Goal: Task Accomplishment & Management: Complete application form

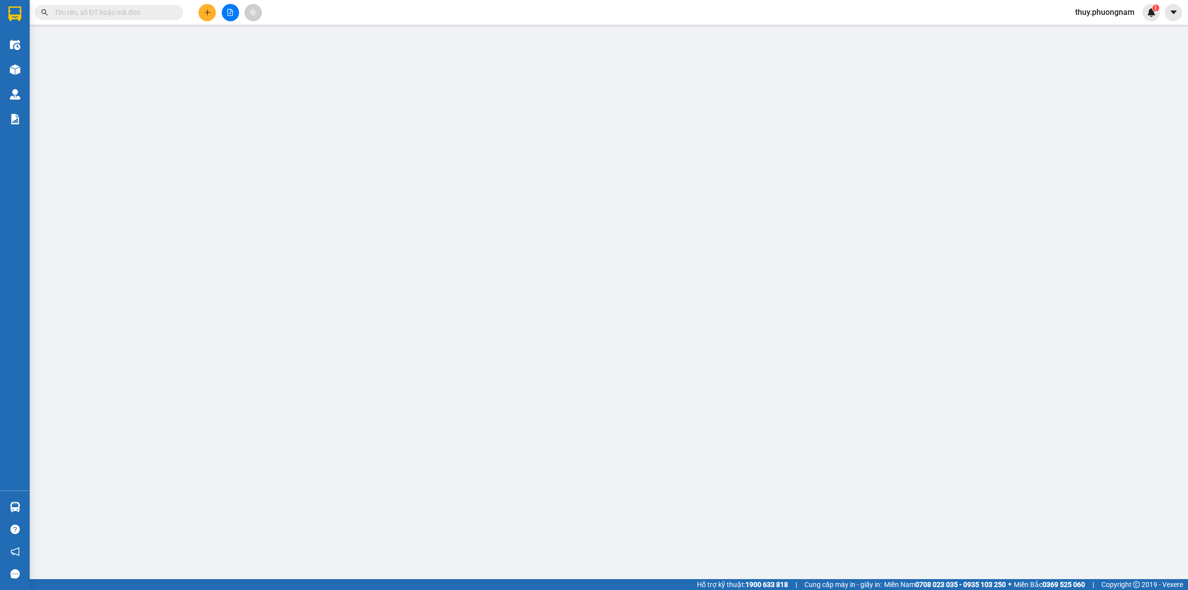
click at [130, 13] on input "text" at bounding box center [112, 12] width 117 height 11
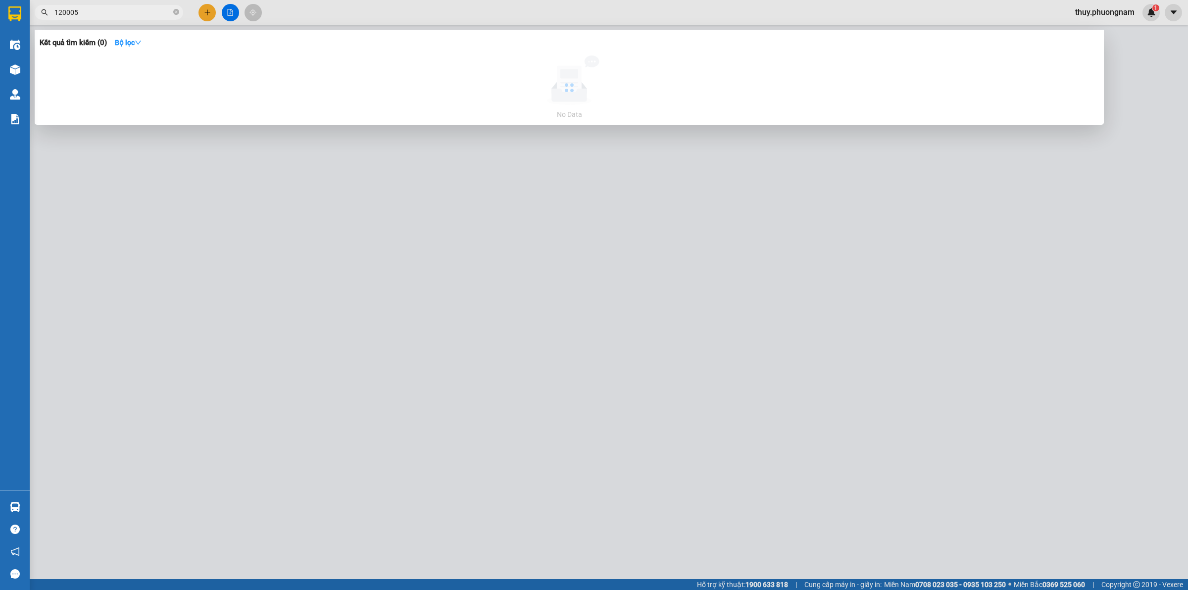
click at [55, 11] on input "120005" at bounding box center [112, 12] width 117 height 11
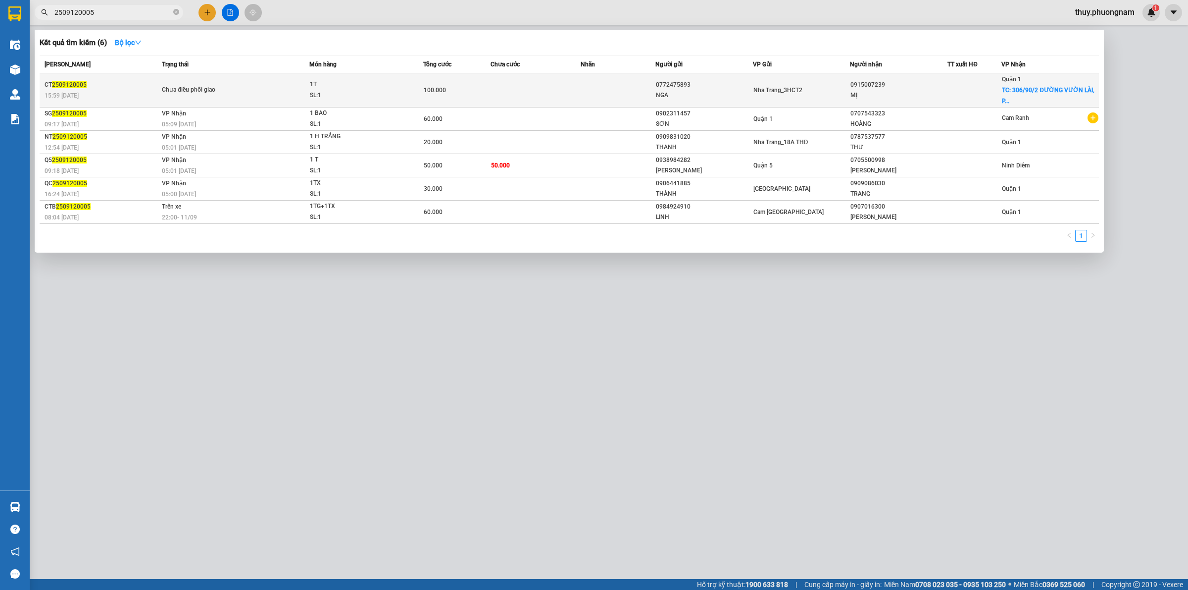
type input "2509120005"
click at [72, 87] on span "2509120005" at bounding box center [69, 84] width 35 height 7
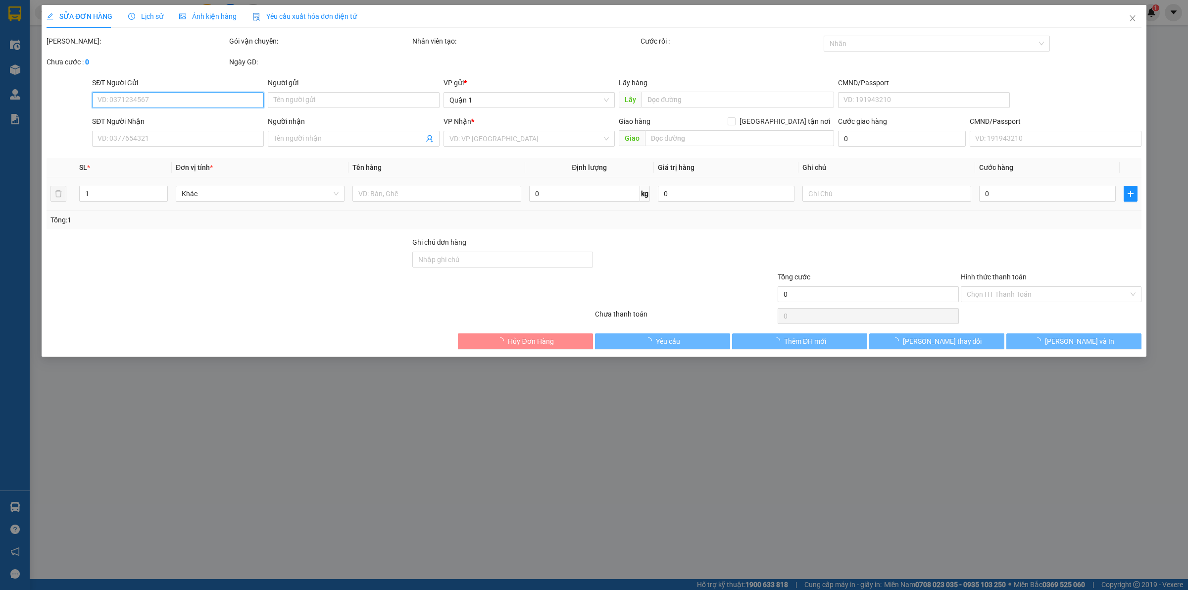
type input "0772475893"
type input "NGA"
type input "0915007239"
type input "MỊ"
checkbox input "true"
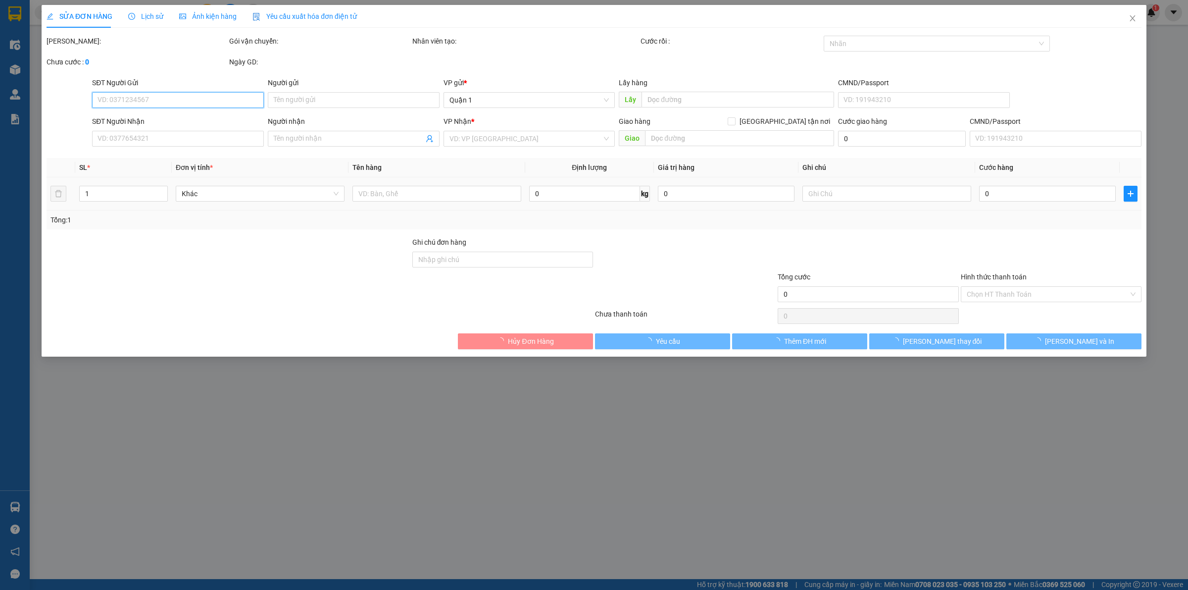
type input "[STREET_ADDRESS]"
type input "100.000"
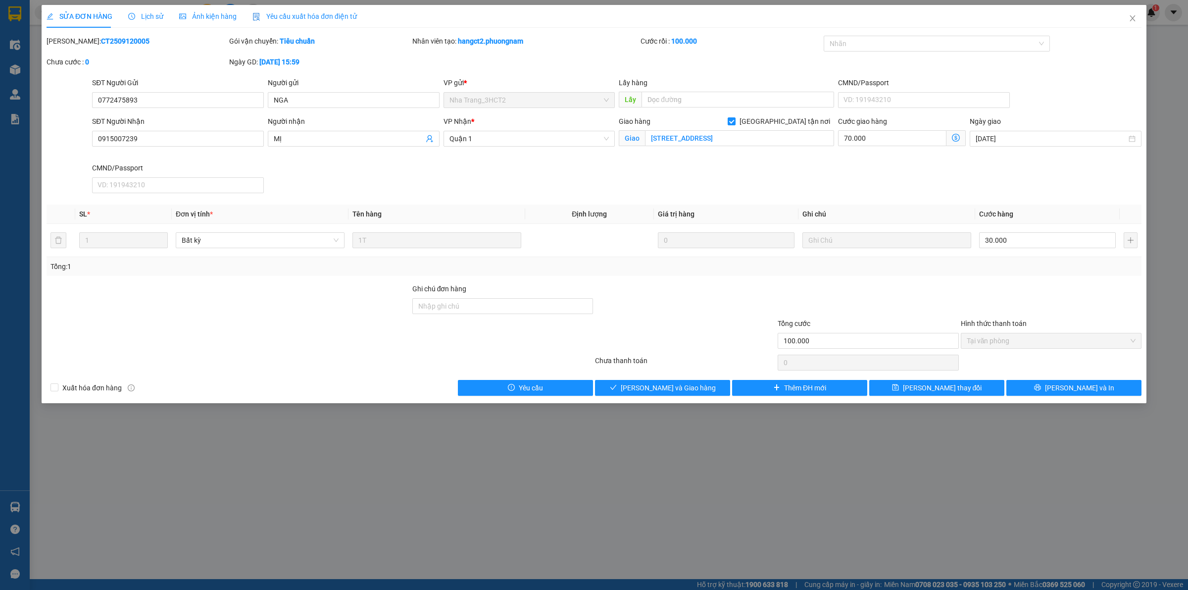
click at [954, 138] on icon "dollar-circle" at bounding box center [956, 138] width 8 height 8
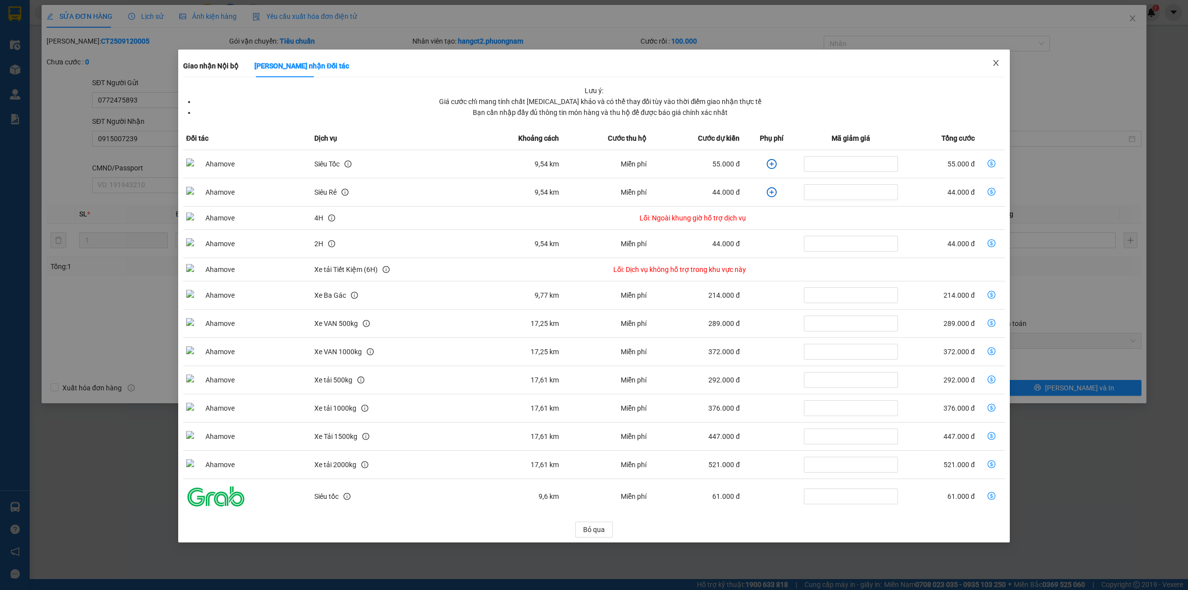
click at [992, 64] on span "Close" at bounding box center [996, 64] width 28 height 28
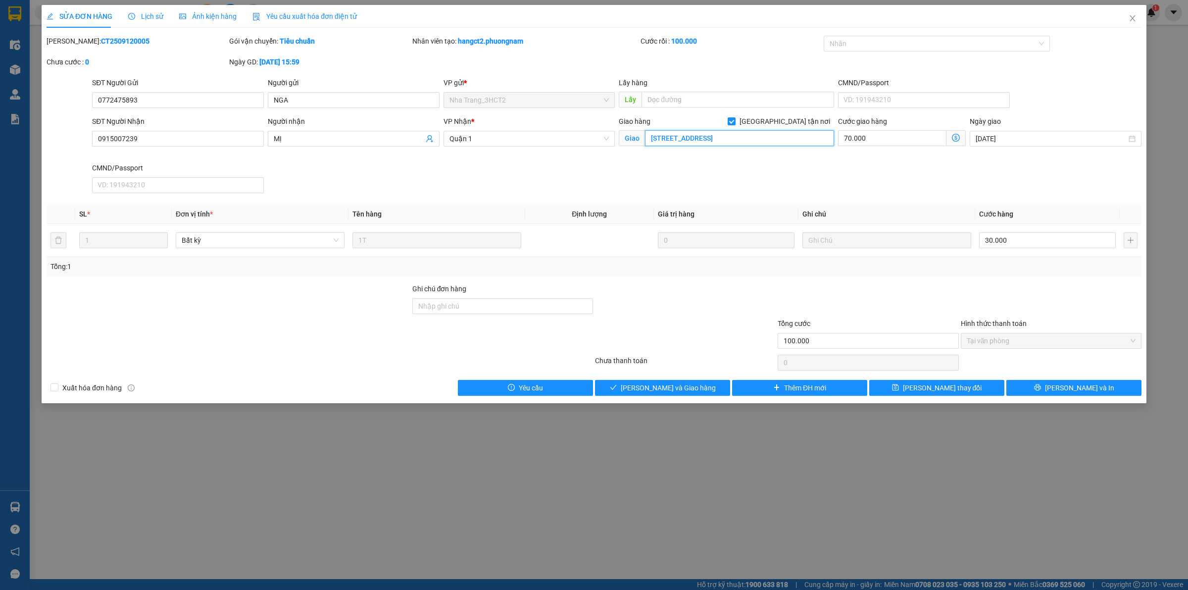
click at [721, 132] on input "[STREET_ADDRESS]" at bounding box center [739, 138] width 189 height 16
click at [744, 140] on input "[STREET_ADDRESS]" at bounding box center [739, 138] width 189 height 16
drag, startPoint x: 652, startPoint y: 141, endPoint x: 891, endPoint y: 150, distance: 238.8
click at [891, 150] on div "SĐT Người Nhận 0915007239 Người nhận MỊ VP Nhận * Quận 1 Giao hàng [GEOGRAPHIC_…" at bounding box center [616, 156] width 1053 height 81
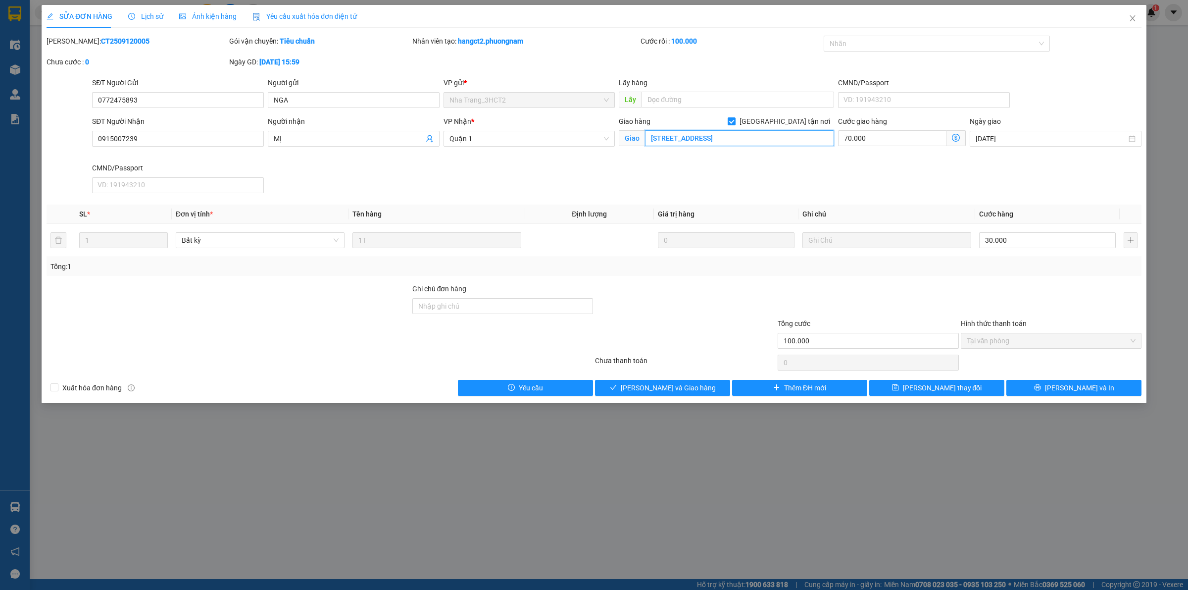
drag, startPoint x: 805, startPoint y: 139, endPoint x: 741, endPoint y: 136, distance: 63.9
click at [953, 141] on icon "dollar-circle" at bounding box center [956, 138] width 8 height 8
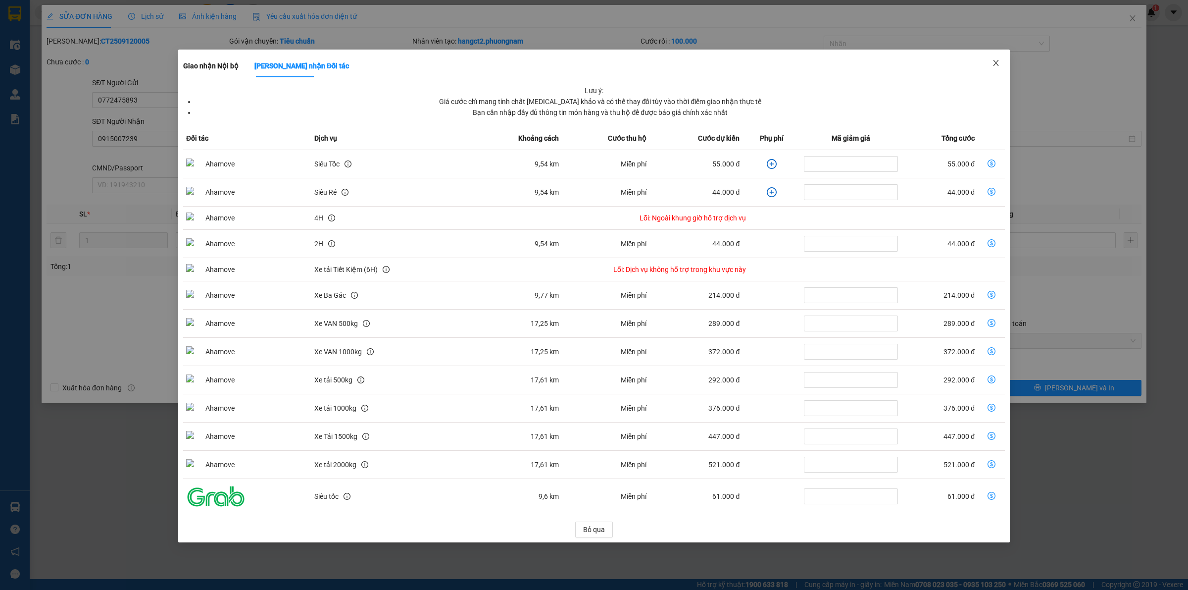
click at [994, 61] on icon "close" at bounding box center [995, 63] width 5 height 6
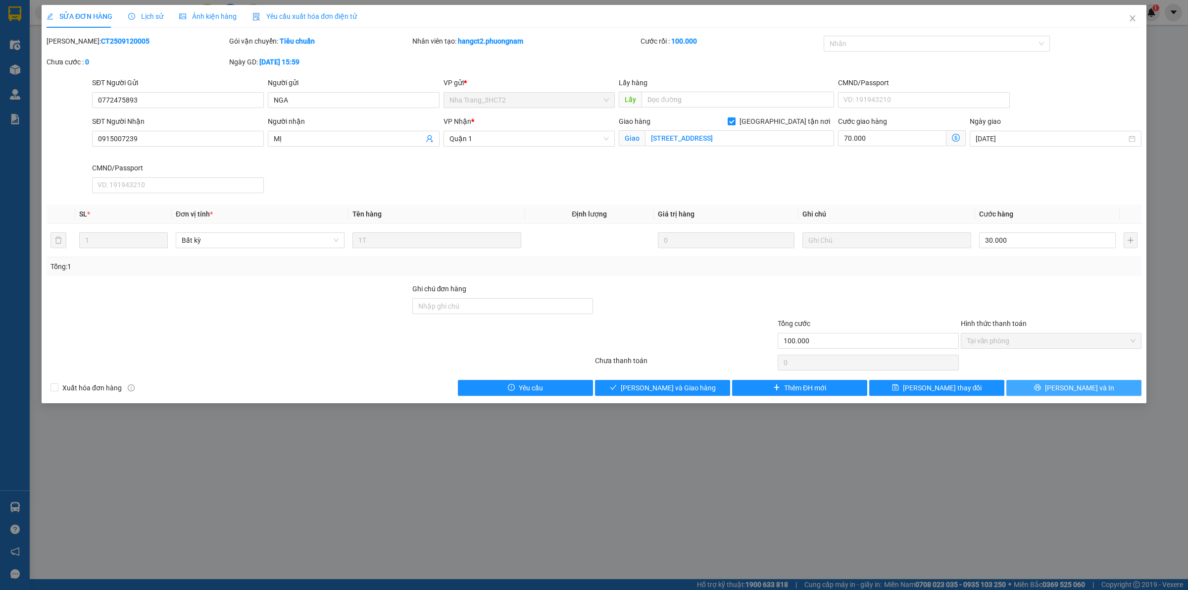
click at [1090, 387] on span "[PERSON_NAME] và In" at bounding box center [1079, 387] width 69 height 11
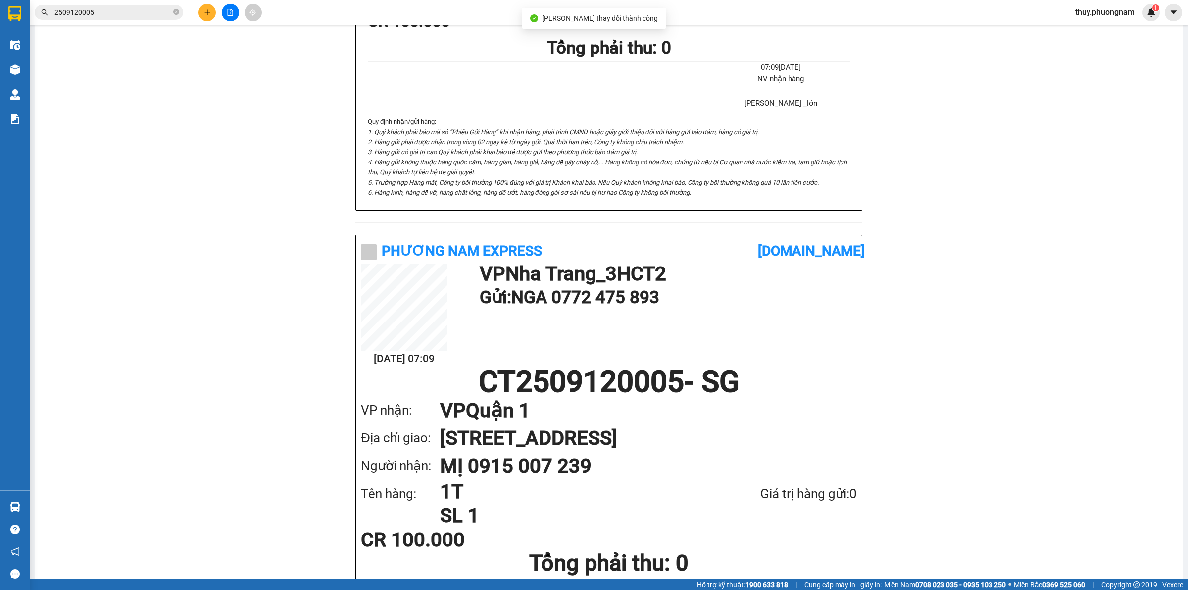
scroll to position [369, 0]
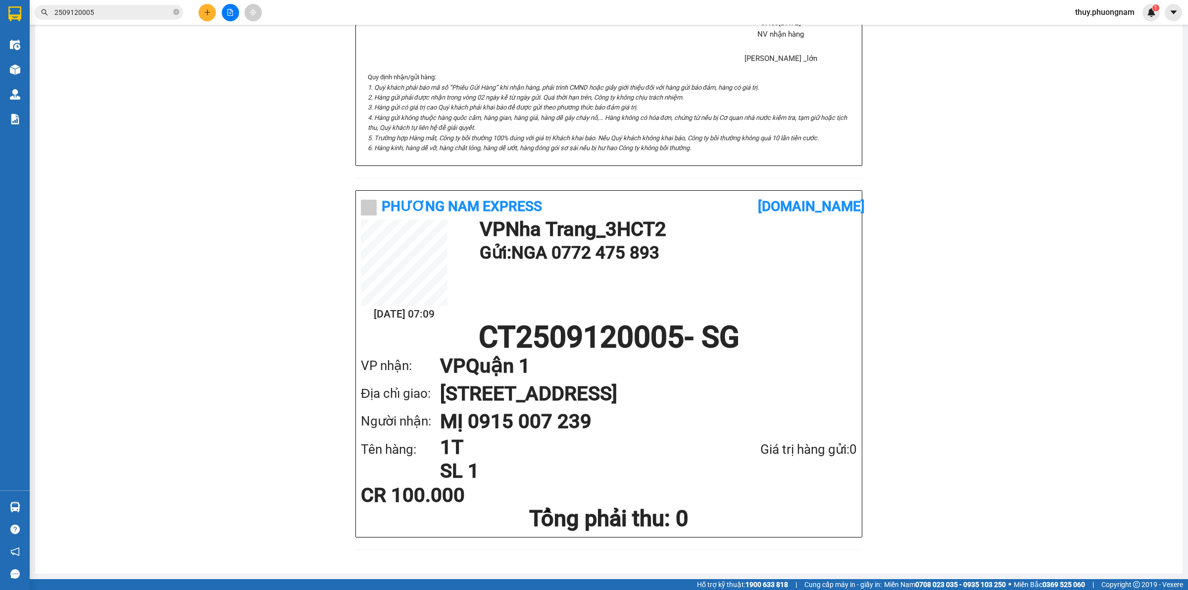
click at [99, 14] on input "2509120005" at bounding box center [112, 12] width 117 height 11
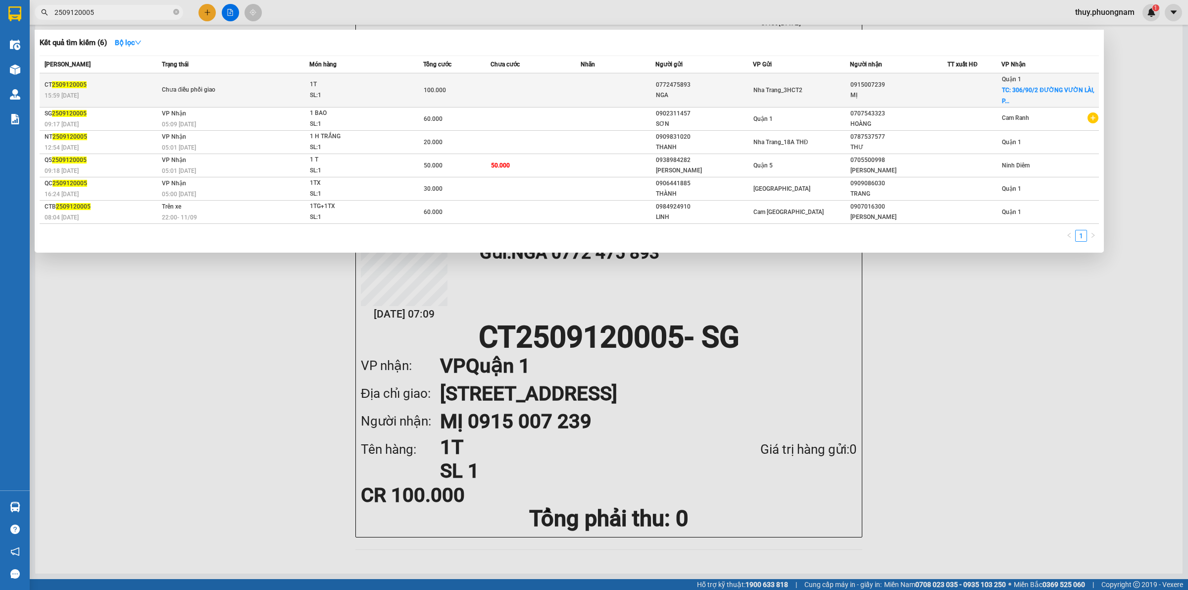
click at [60, 82] on span "2509120005" at bounding box center [69, 84] width 35 height 7
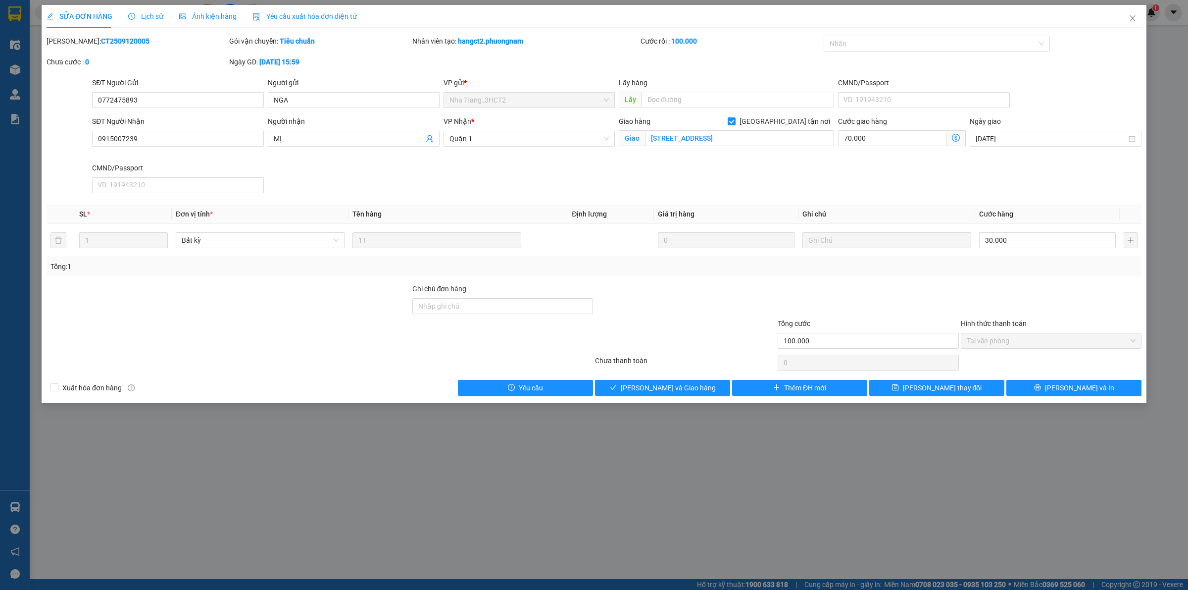
click at [957, 142] on icon "dollar-circle" at bounding box center [956, 138] width 8 height 8
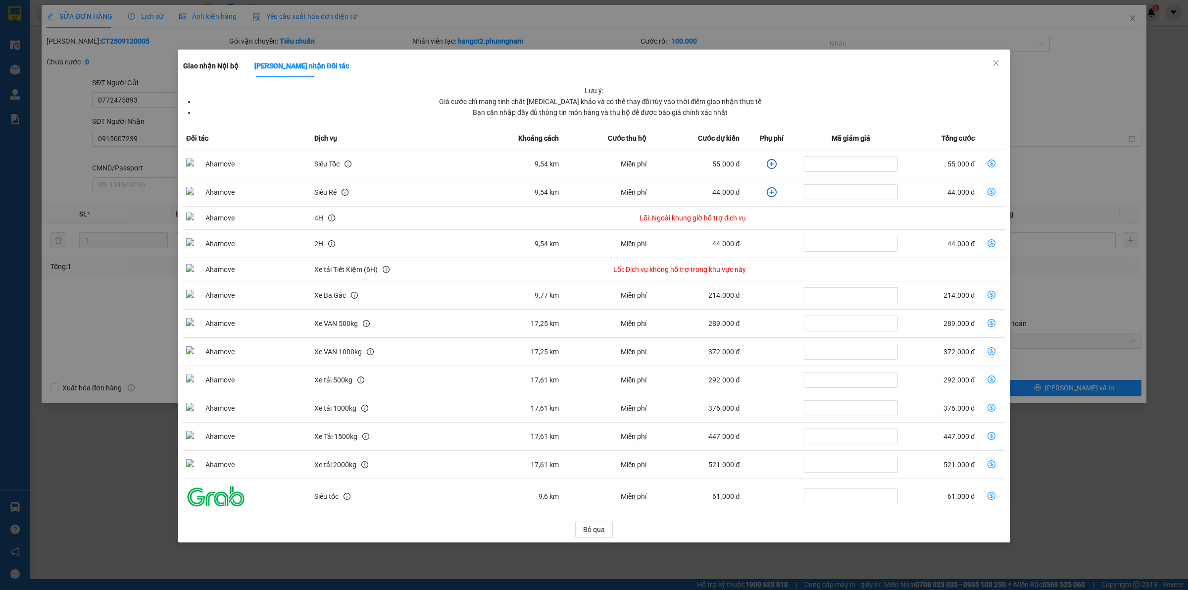
click at [591, 55] on div "Giao nhận Nội bộ Giao nhận Đối tác" at bounding box center [594, 65] width 822 height 23
click at [995, 60] on icon "close" at bounding box center [996, 63] width 8 height 8
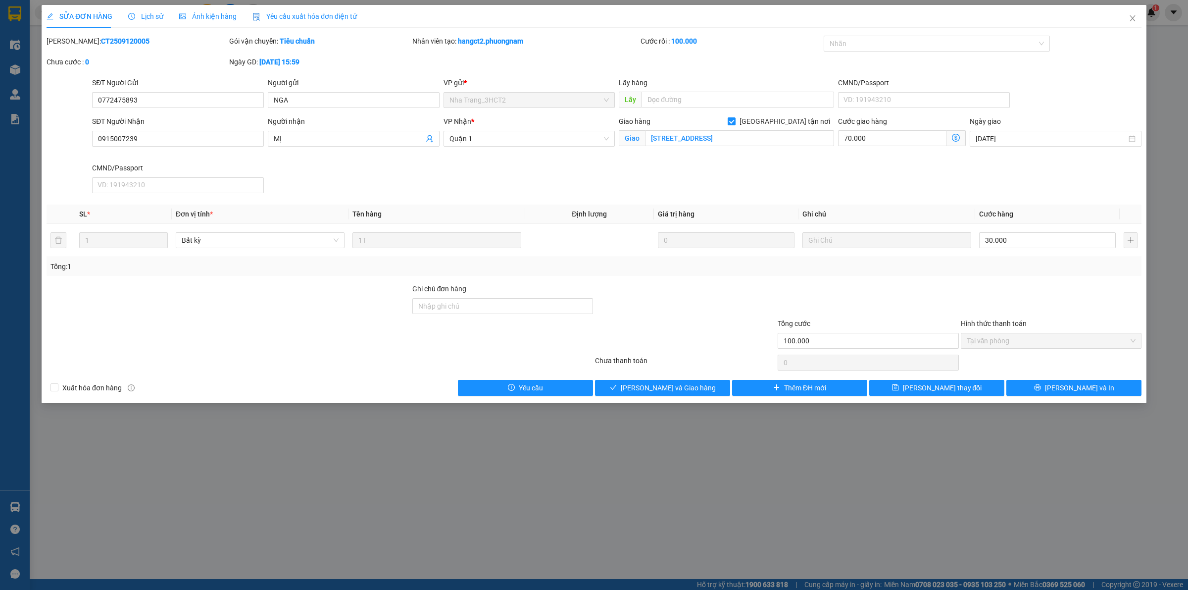
drag, startPoint x: 125, startPoint y: 44, endPoint x: 73, endPoint y: 41, distance: 52.6
click at [73, 41] on div "Mã ĐH: CT2509120005" at bounding box center [137, 41] width 181 height 11
copy b "CT2509120005"
